Goal: Task Accomplishment & Management: Manage account settings

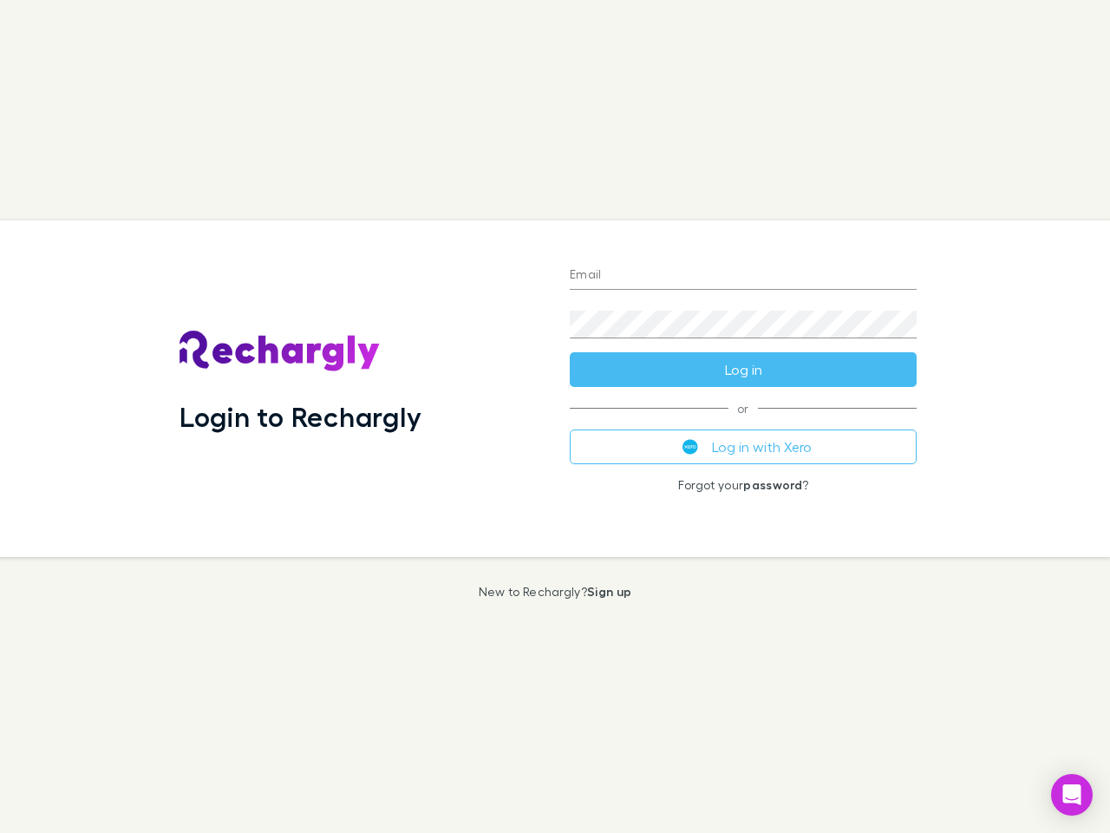
click at [555, 416] on div "Login to Rechargly" at bounding box center [361, 388] width 390 height 337
click at [743, 276] on input "Email" at bounding box center [743, 276] width 347 height 28
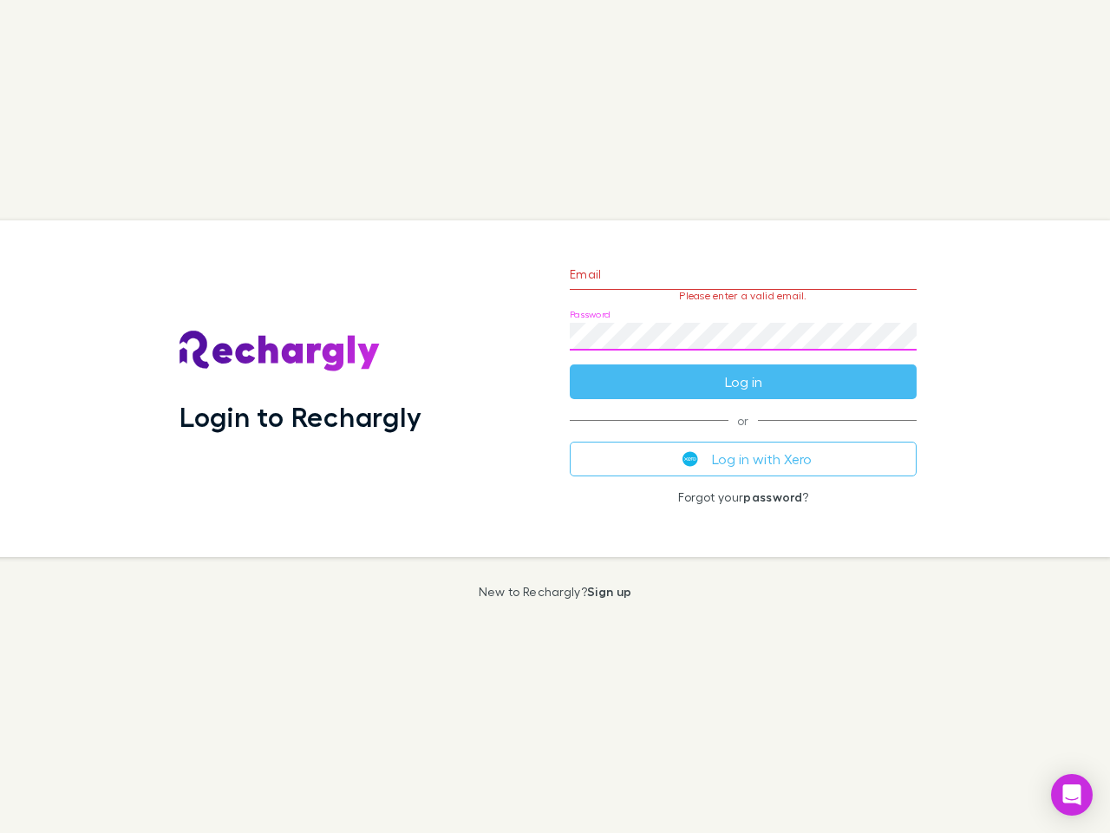
click at [743, 369] on form "Email Please enter a valid email. Password Log in" at bounding box center [743, 323] width 347 height 151
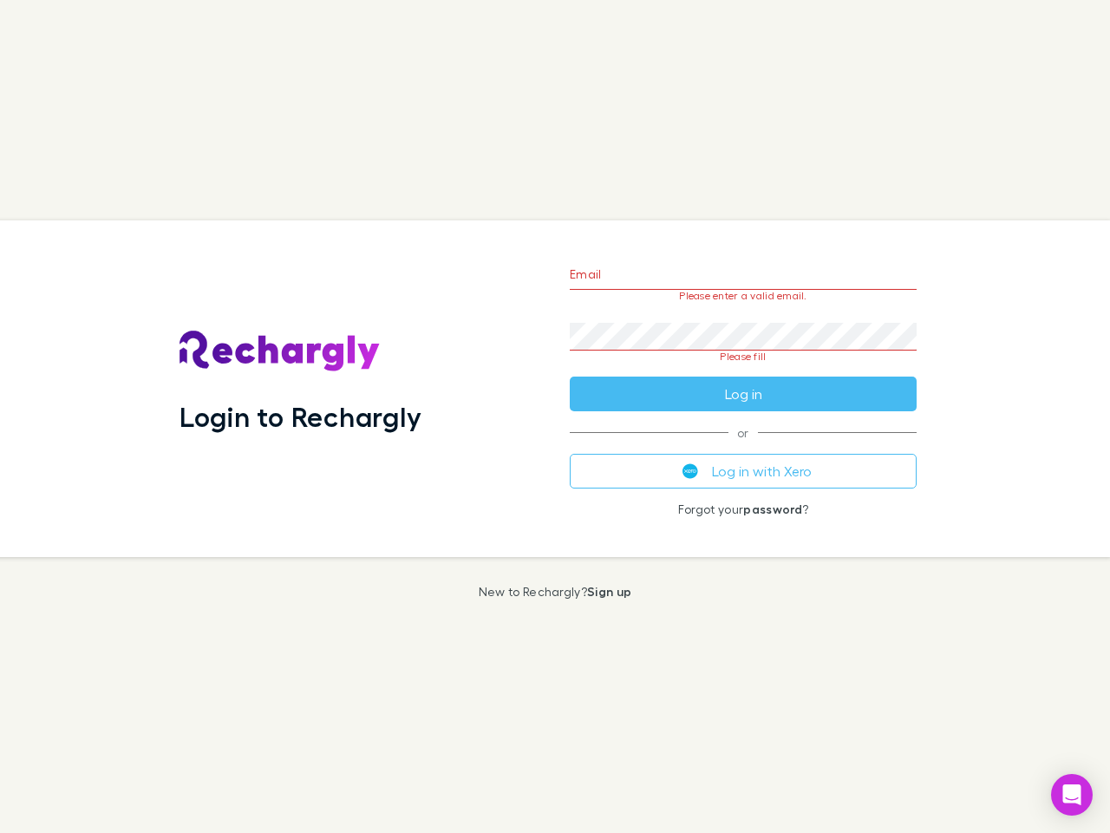
click at [743, 447] on div "Email Please enter a valid email. Password Please fill Log in or Log in with Xe…" at bounding box center [743, 388] width 375 height 337
click at [1072, 794] on icon "Open Intercom Messenger" at bounding box center [1072, 794] width 18 height 21
